Goal: Find specific page/section: Find specific page/section

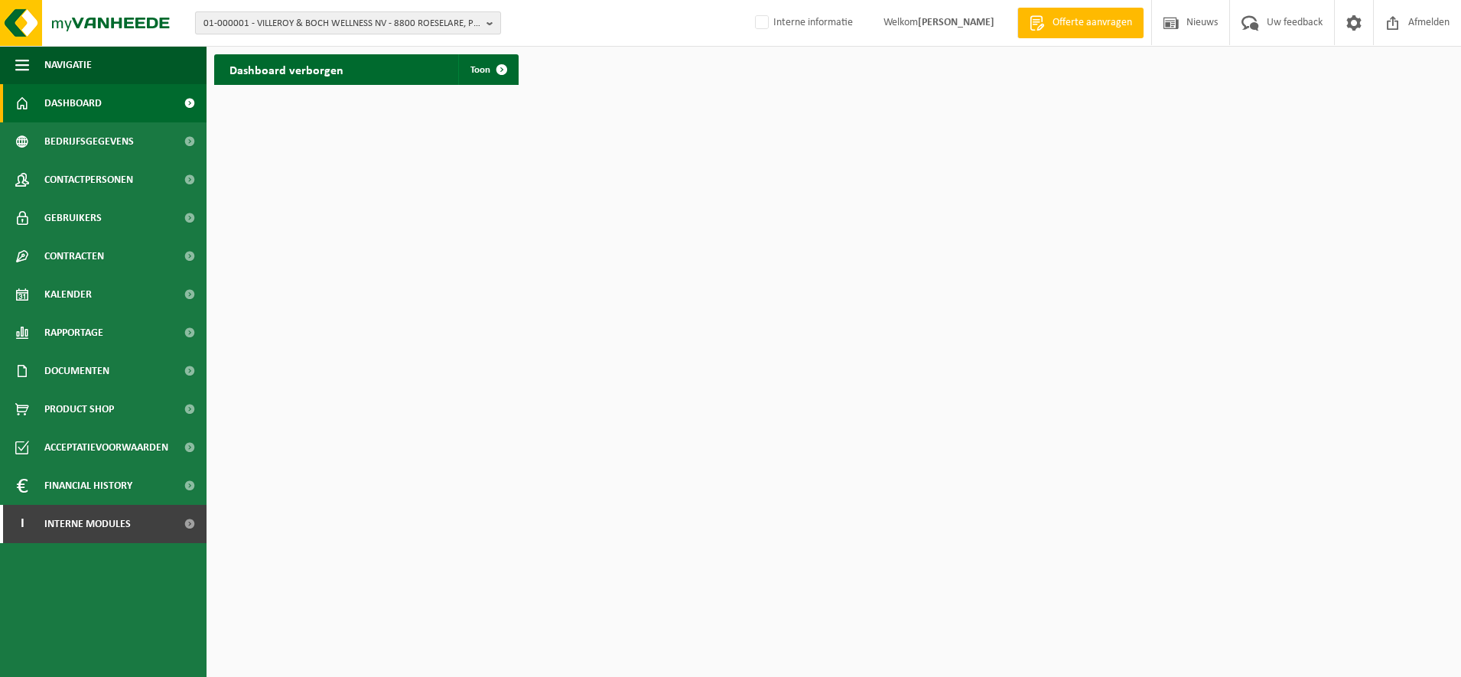
click at [320, 18] on span "01-000001 - VILLEROY & BOCH WELLNESS NV - 8800 ROESELARE, POPULIERSTRAAT 1" at bounding box center [341, 23] width 277 height 23
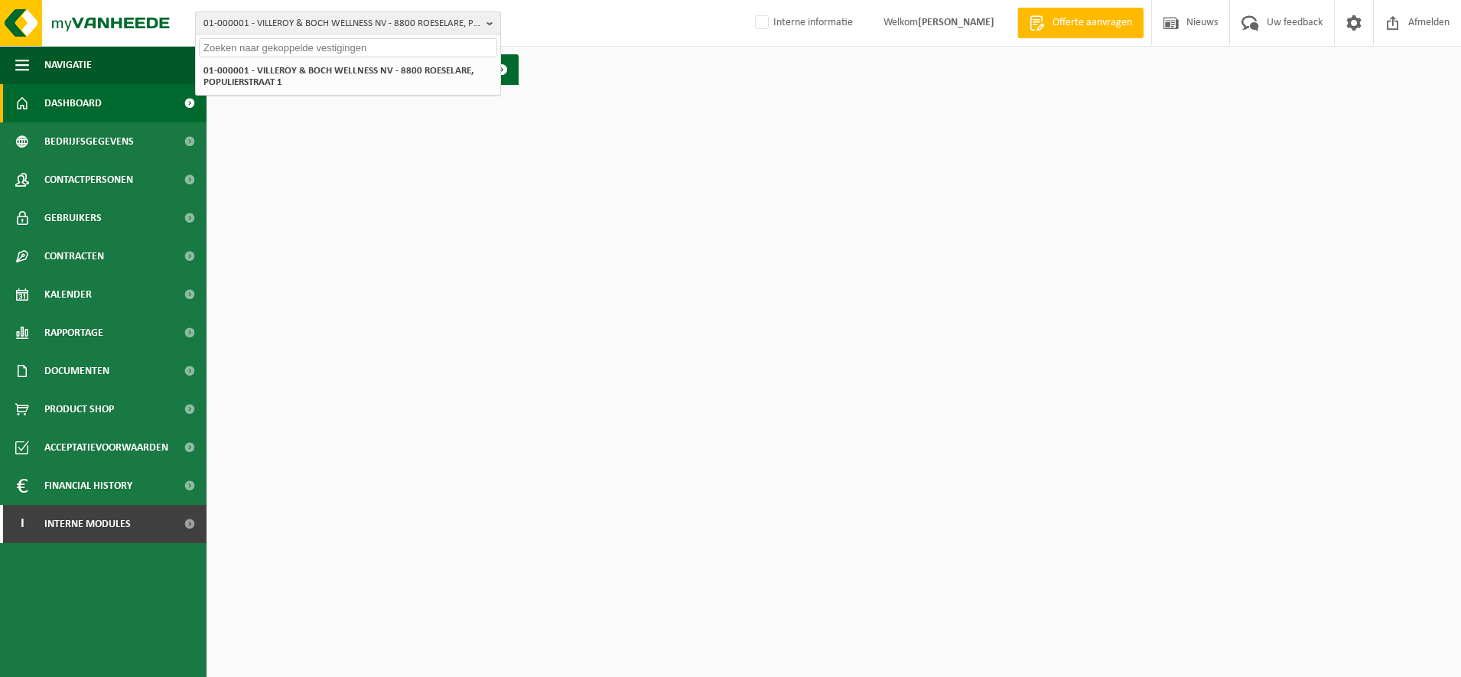
paste input "10-985103"
type input "10-985103"
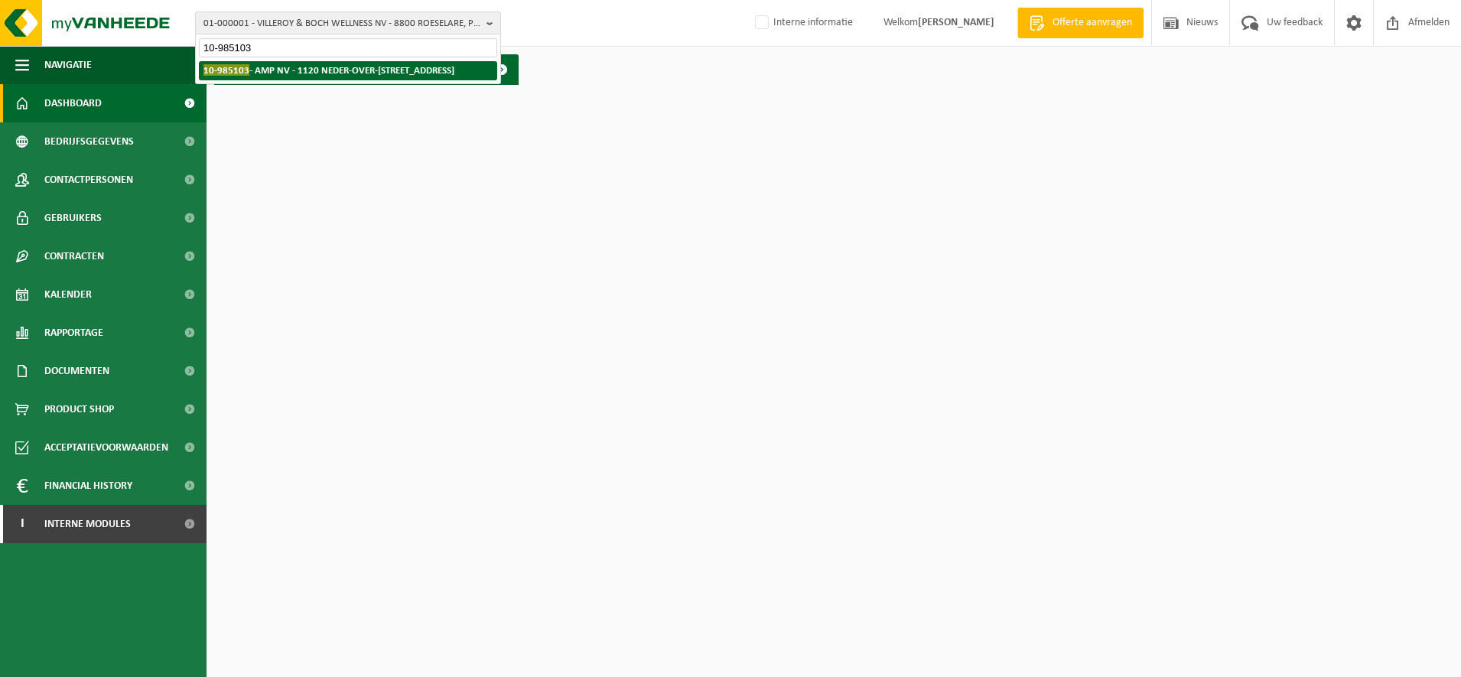
click at [315, 73] on strong "10-985103 - AMP NV - 1120 NEDER-OVER-HEEMBEEK, VILVOORDESTEENWEG 233" at bounding box center [328, 69] width 251 height 11
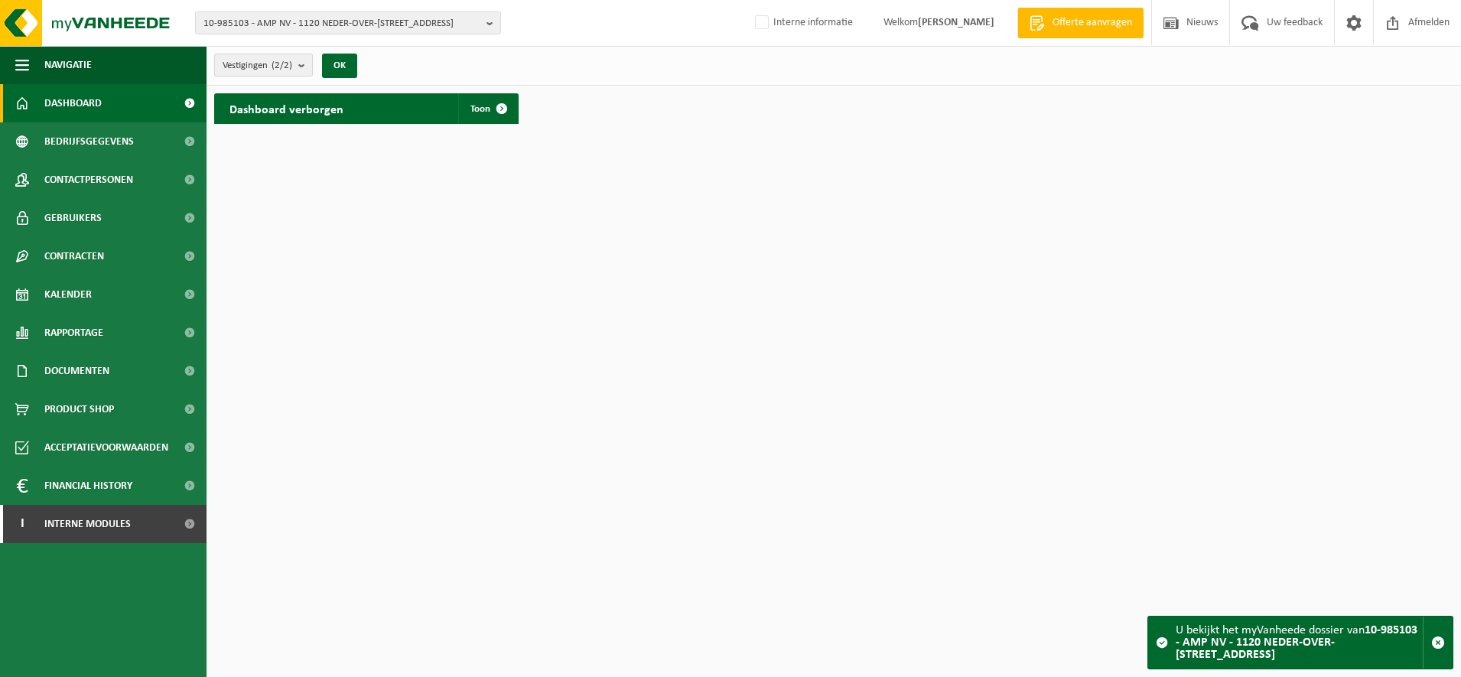
click at [285, 67] on count "(2/2)" at bounding box center [282, 65] width 21 height 10
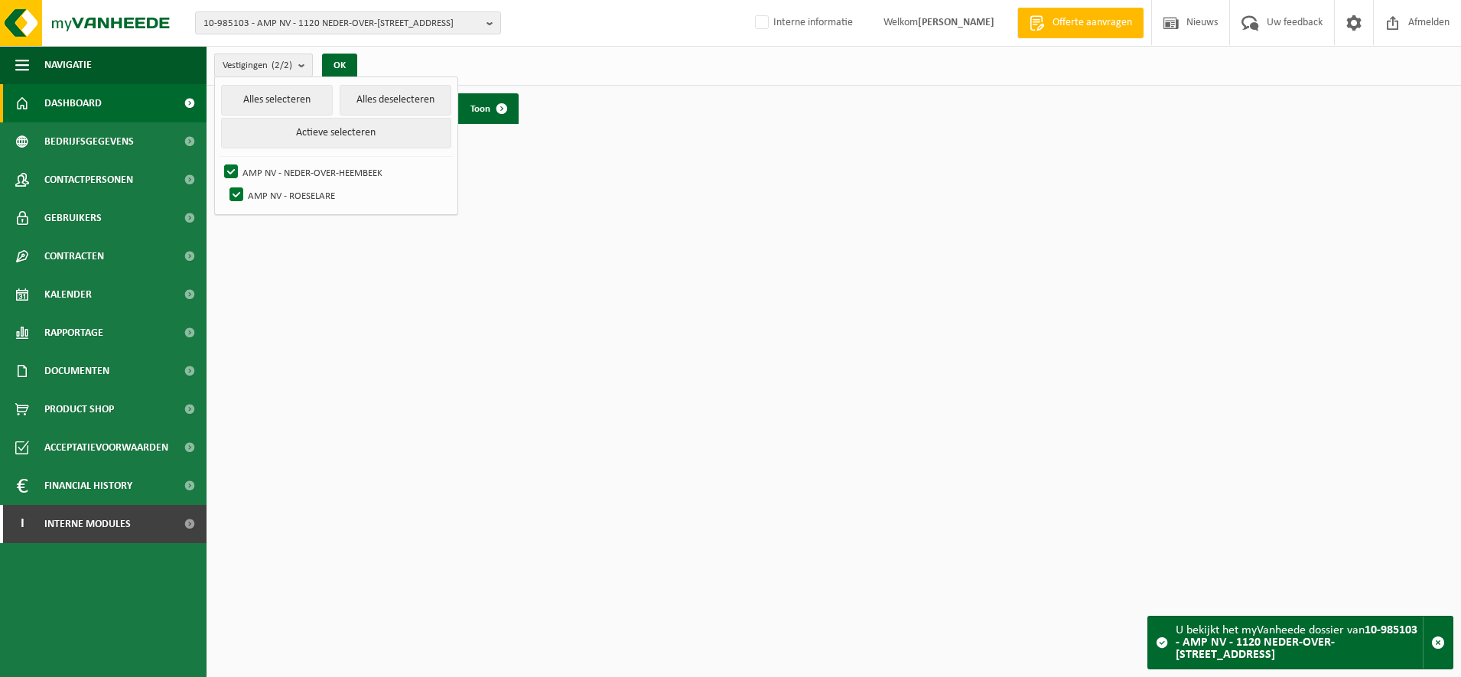
click at [285, 67] on count "(2/2)" at bounding box center [282, 65] width 21 height 10
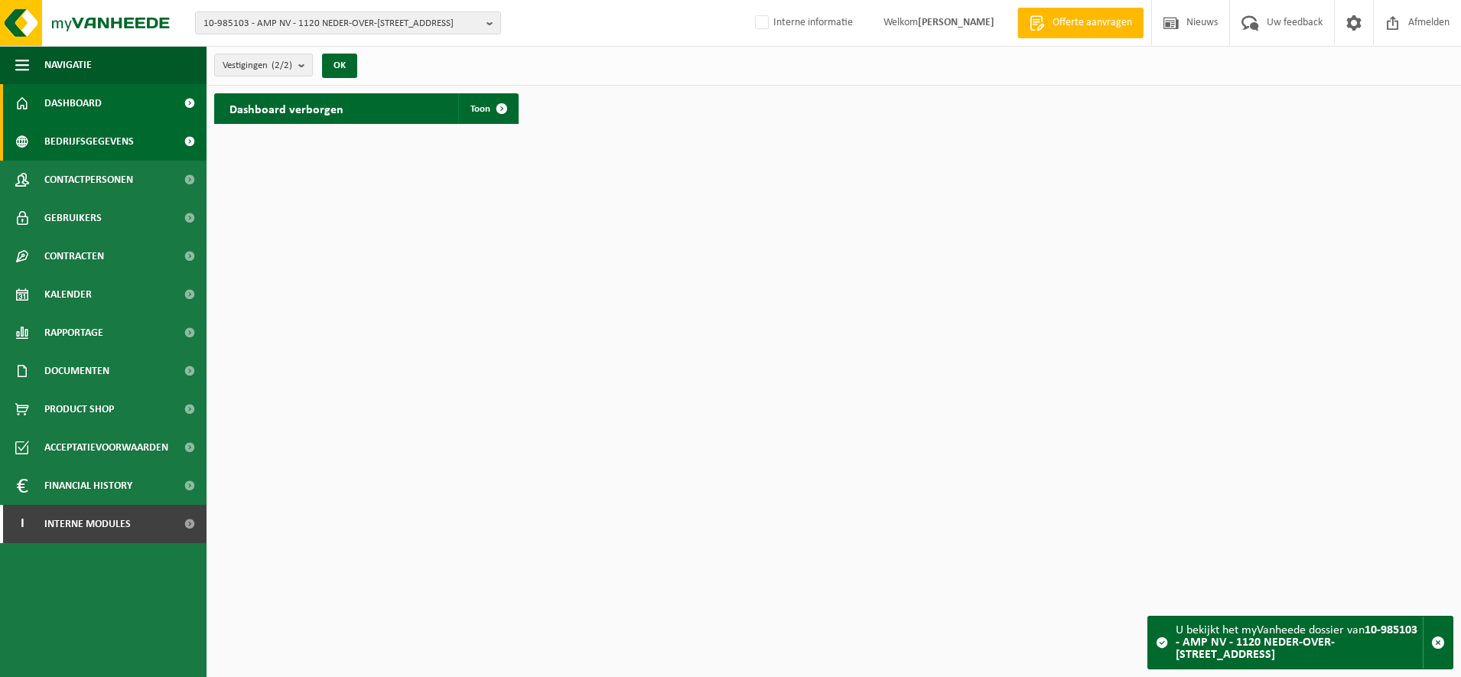
click at [115, 146] on span "Bedrijfsgegevens" at bounding box center [88, 141] width 89 height 38
